Goal: Information Seeking & Learning: Learn about a topic

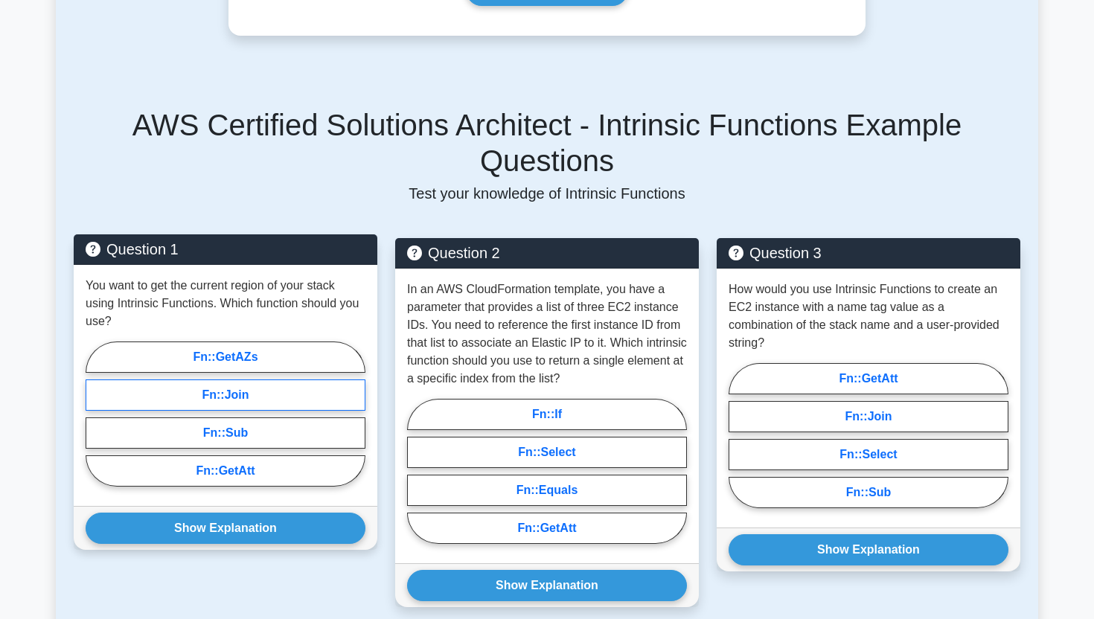
scroll to position [446, 0]
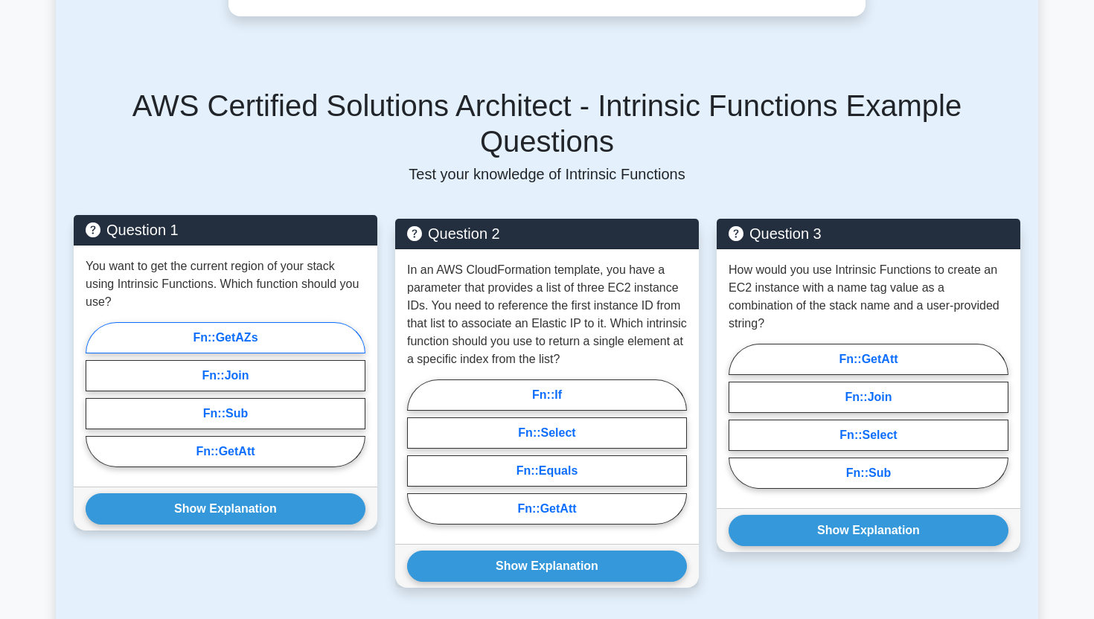
click at [251, 342] on label "Fn::GetAZs" at bounding box center [226, 337] width 280 height 31
click at [95, 394] on input "Fn::GetAZs" at bounding box center [91, 399] width 10 height 10
radio input "true"
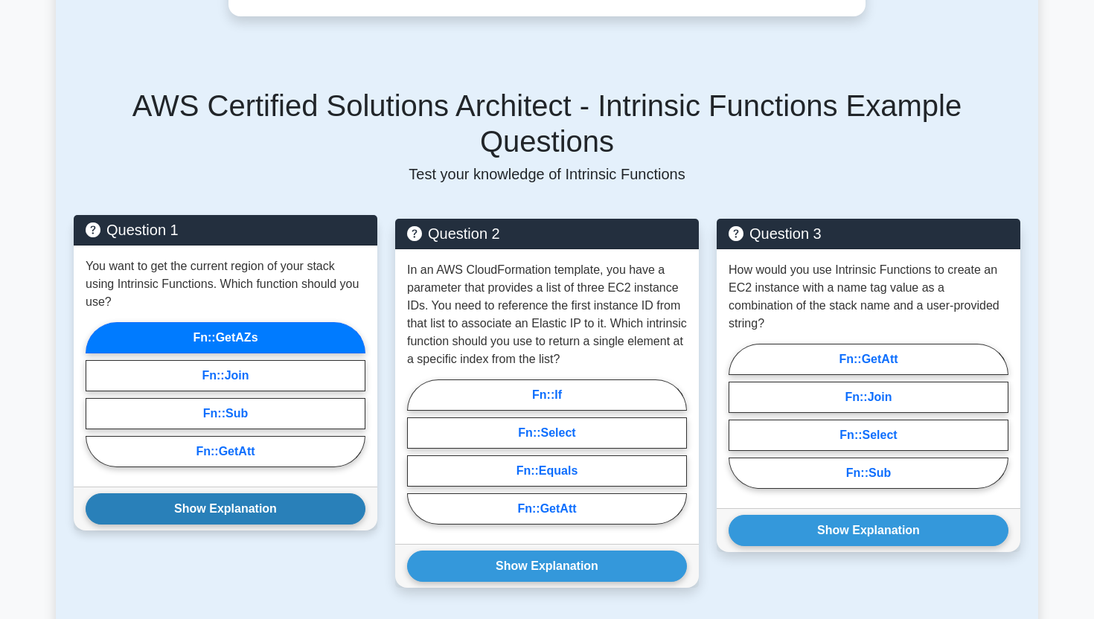
click at [231, 521] on button "Show Explanation" at bounding box center [226, 508] width 280 height 31
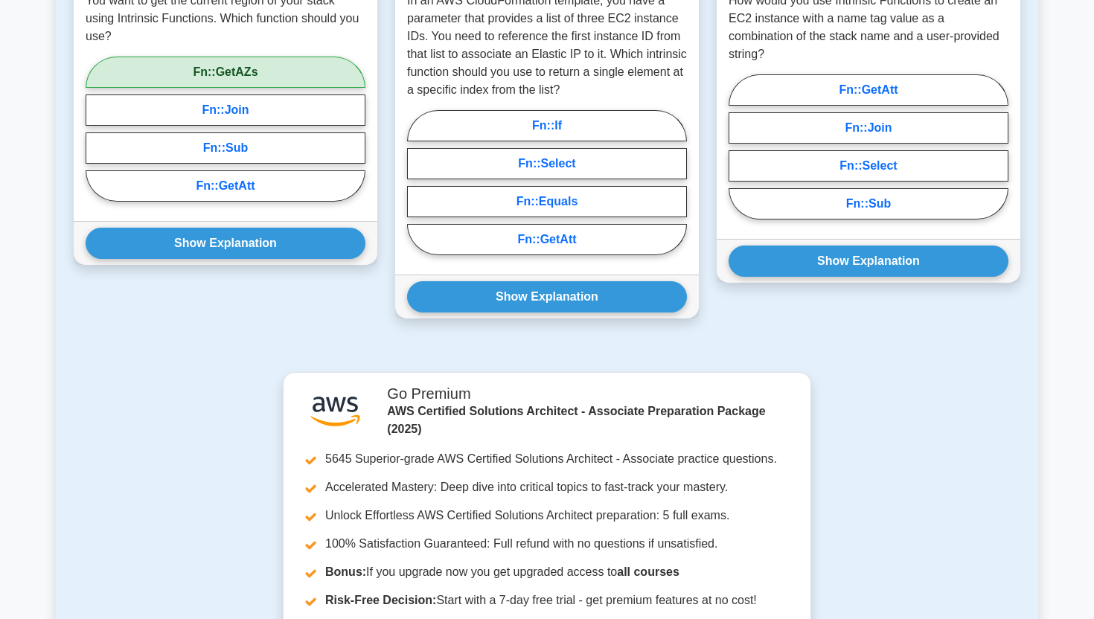
scroll to position [600, 0]
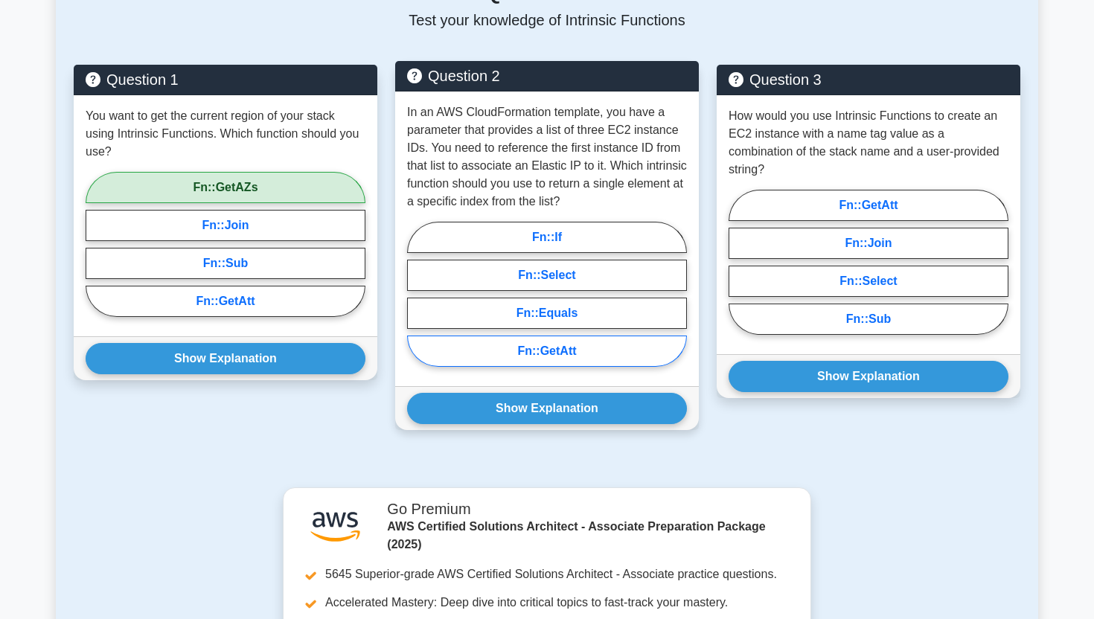
click at [548, 359] on label "Fn::GetAtt" at bounding box center [547, 350] width 280 height 31
click at [417, 304] on input "Fn::GetAtt" at bounding box center [412, 299] width 10 height 10
radio input "true"
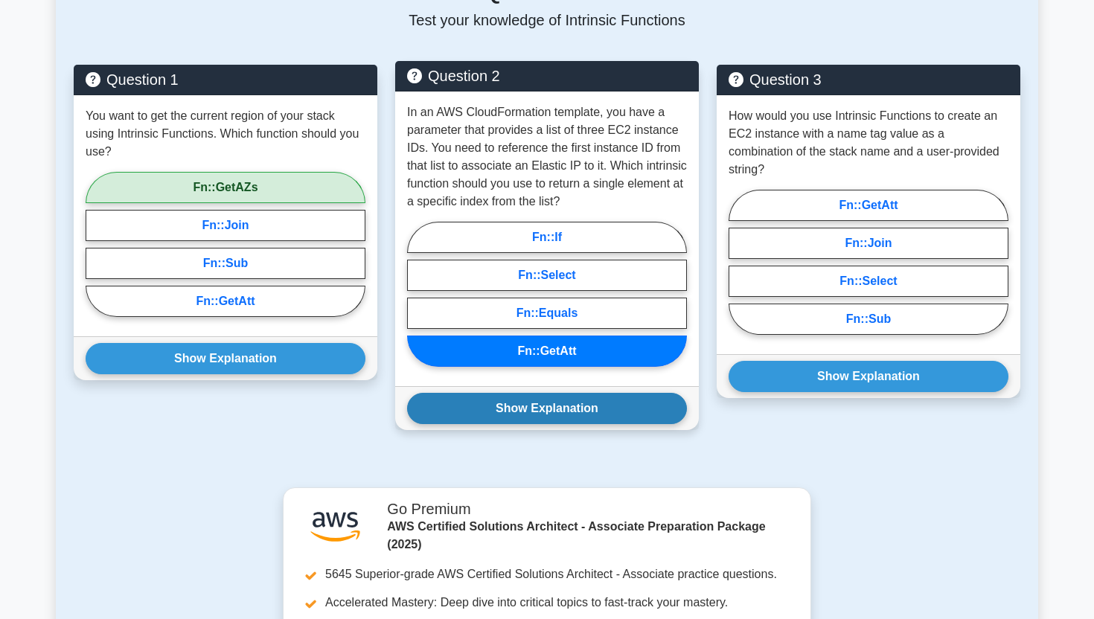
click at [568, 410] on button "Show Explanation" at bounding box center [547, 408] width 280 height 31
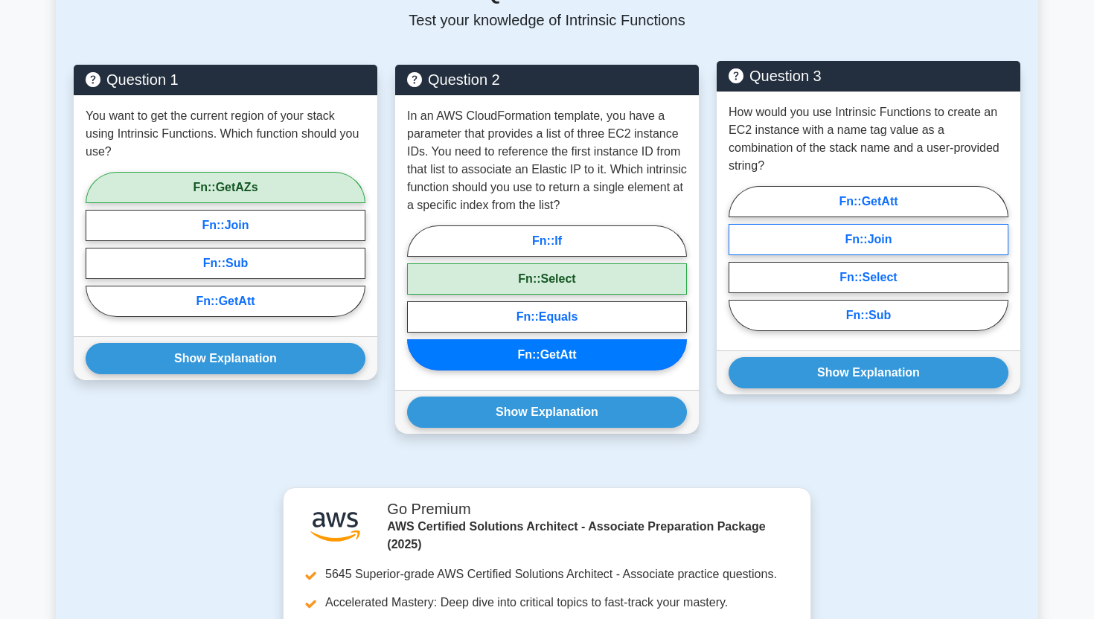
click at [893, 243] on label "Fn::Join" at bounding box center [868, 239] width 280 height 31
click at [738, 258] on input "Fn::Join" at bounding box center [733, 263] width 10 height 10
radio input "true"
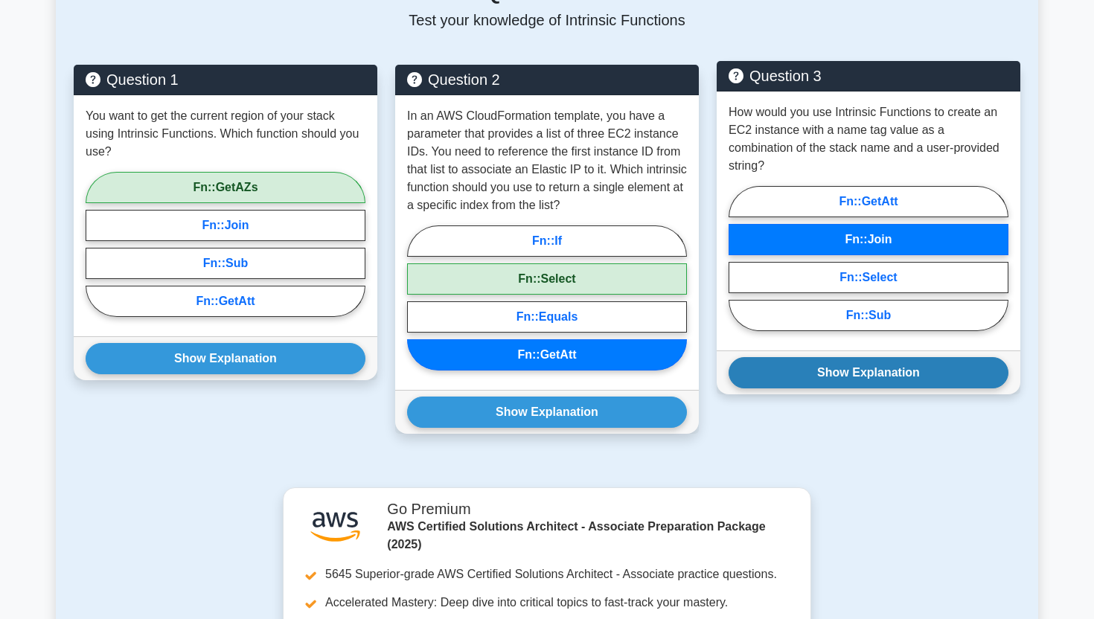
click at [879, 370] on button "Show Explanation" at bounding box center [868, 372] width 280 height 31
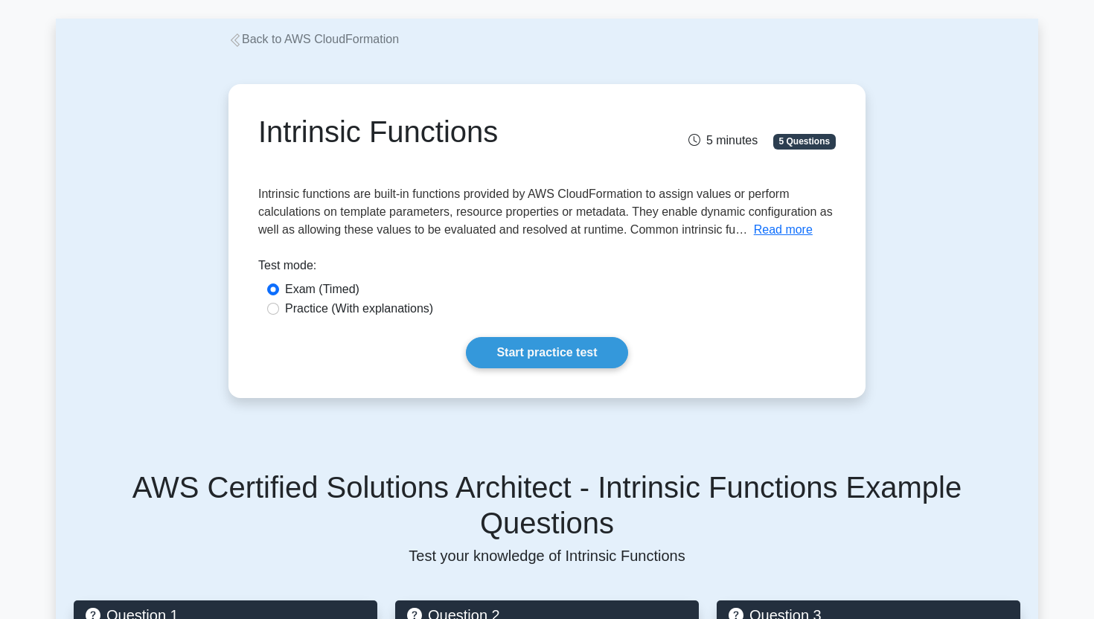
scroll to position [0, 0]
